Goal: Navigation & Orientation: Go to known website

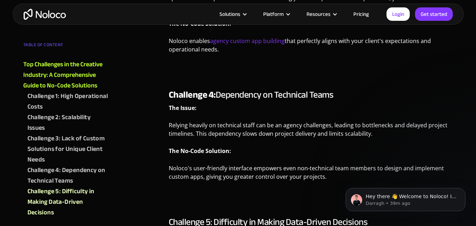
scroll to position [1048, 0]
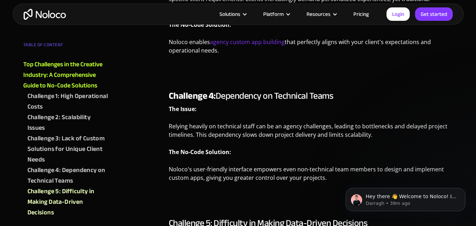
click at [48, 16] on img "home" at bounding box center [45, 14] width 42 height 11
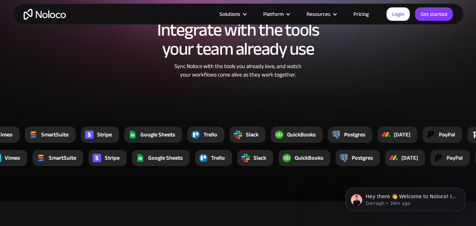
scroll to position [1459, 0]
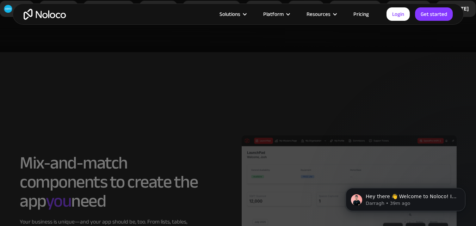
click at [86, 161] on h2 "Mix-and-match components to create the app you need" at bounding box center [109, 181] width 178 height 57
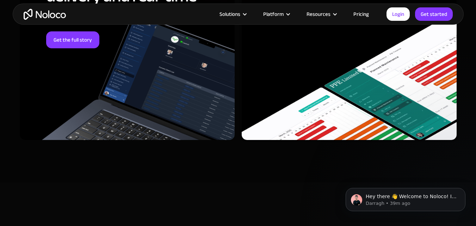
scroll to position [3098, 0]
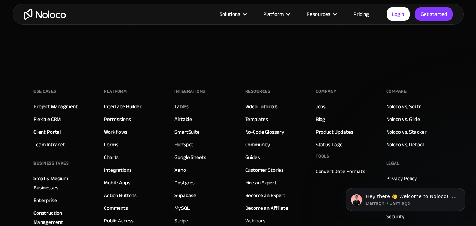
click at [119, 154] on div "Platform Interface Builder Permissions Workflows Forms Charts Integrations Mobi…" at bounding box center [132, 188] width 56 height 204
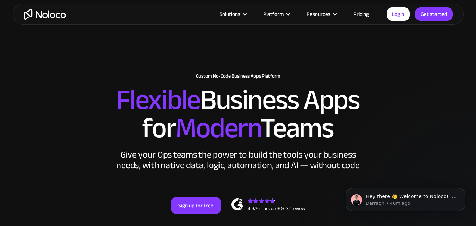
scroll to position [0, 0]
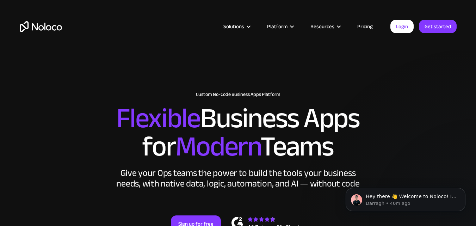
click at [367, 26] on link "Pricing" at bounding box center [365, 26] width 33 height 9
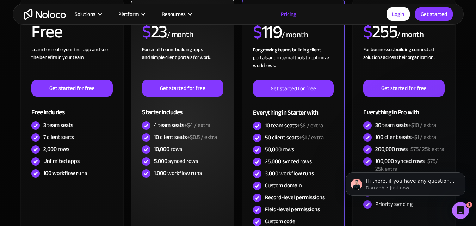
scroll to position [224, 0]
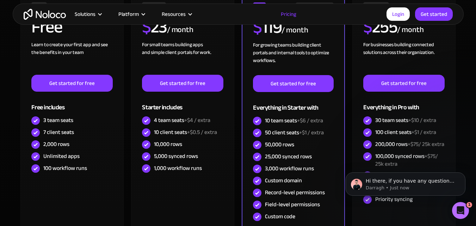
click at [38, 13] on img "home" at bounding box center [45, 14] width 42 height 11
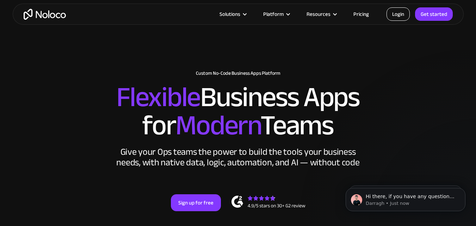
click at [396, 16] on link "Login" at bounding box center [398, 13] width 23 height 13
